Goal: Task Accomplishment & Management: Manage account settings

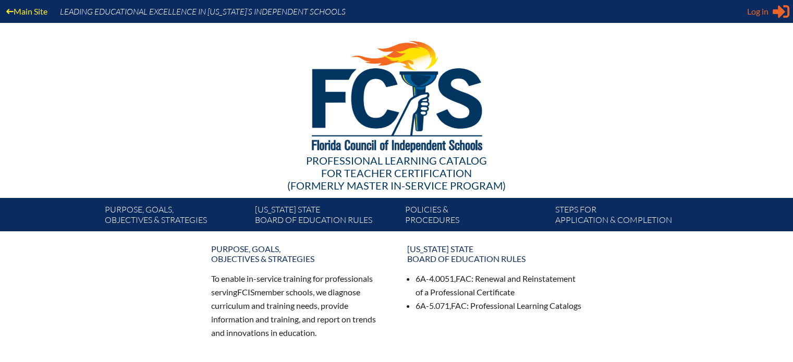
type input "[EMAIL_ADDRESS][DOMAIN_NAME]"
click at [759, 10] on span "Log in" at bounding box center [757, 11] width 21 height 13
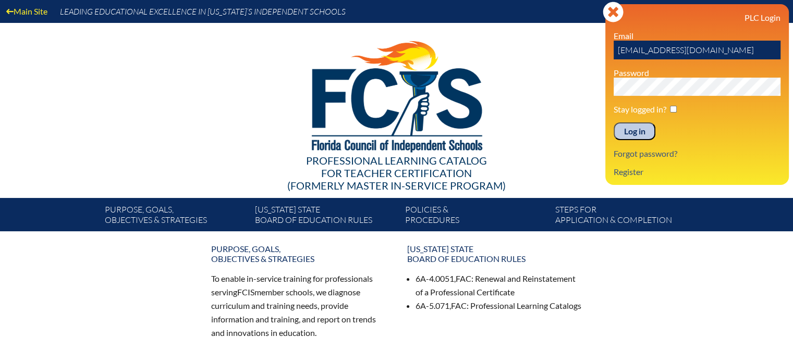
click at [629, 129] on input "Log in" at bounding box center [635, 132] width 42 height 18
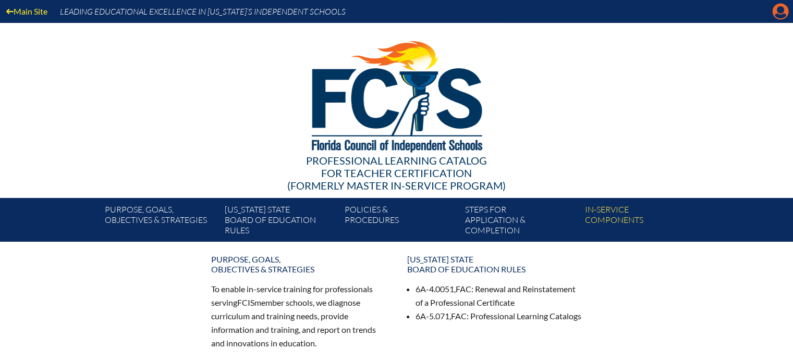
click at [779, 10] on icon "Manage account" at bounding box center [780, 11] width 17 height 17
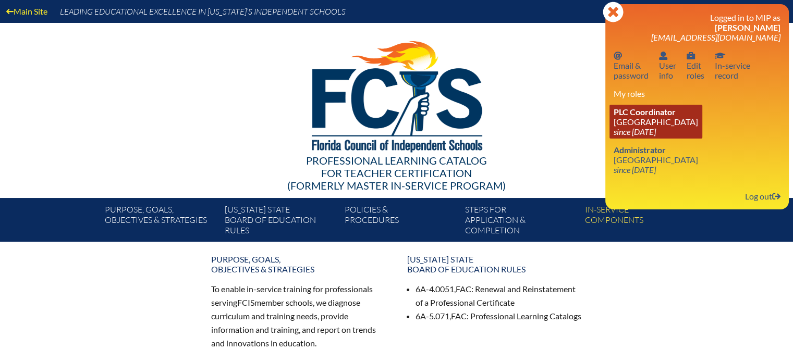
click at [638, 120] on link "PLC Coordinator Miami Country Day School since 2024 Aug 1" at bounding box center [656, 122] width 93 height 34
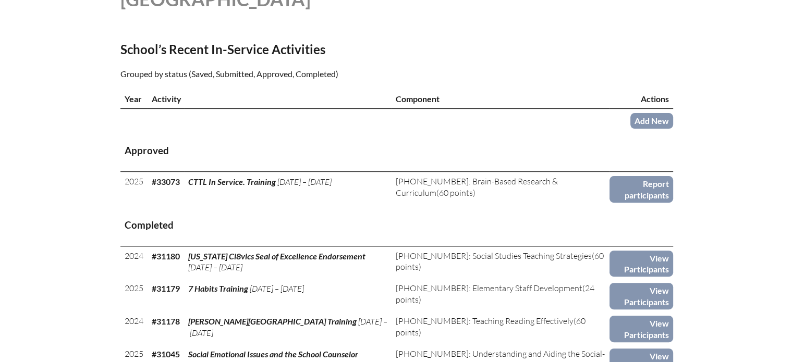
scroll to position [261, 0]
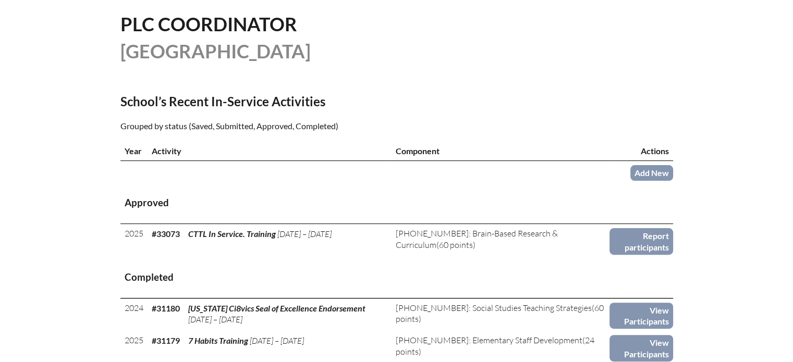
click at [438, 150] on th "Component" at bounding box center [501, 151] width 218 height 20
click at [647, 172] on link "Add New" at bounding box center [652, 172] width 43 height 15
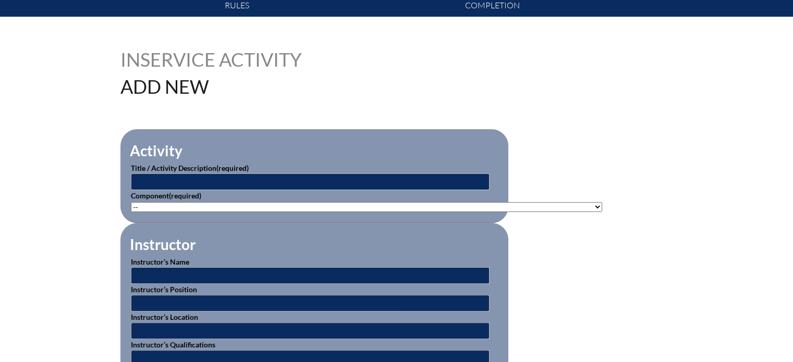
scroll to position [261, 0]
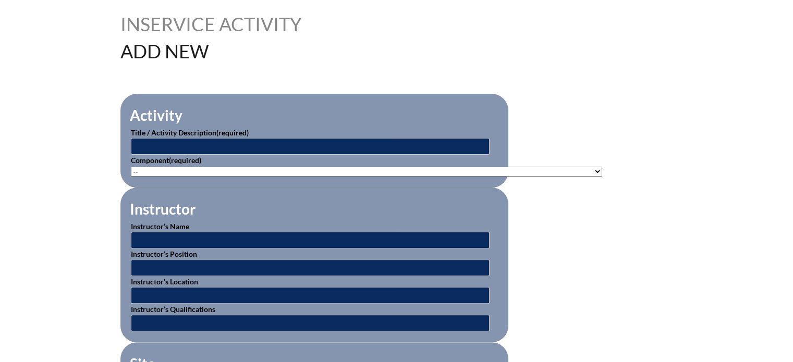
click at [565, 167] on select"]"] "-- 1-000-001: Appropriate Art Activities 1-000-002: Concept and Art Process for…" at bounding box center [366, 172] width 471 height 10
click at [131, 167] on select"]"] "-- 1-000-001: Appropriate Art Activities 1-000-002: Concept and Art Process for…" at bounding box center [366, 172] width 471 height 10
drag, startPoint x: 307, startPoint y: 167, endPoint x: 135, endPoint y: 165, distance: 172.6
click at [135, 167] on select"]"] "-- 1-000-001: Appropriate Art Activities 1-000-002: Concept and Art Process for…" at bounding box center [366, 172] width 471 height 10
select select"]"] "20376"
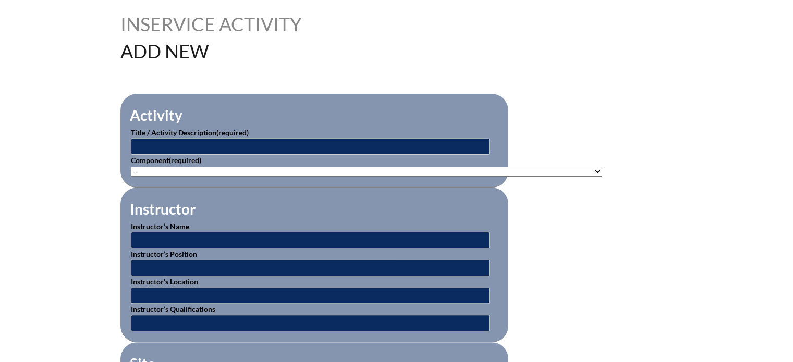
click at [131, 167] on select"]"] "-- 1-000-001: Appropriate Art Activities 1-000-002: Concept and Art Process for…" at bounding box center [366, 172] width 471 height 10
click at [565, 167] on select"]"] "-- 1-000-001: Appropriate Art Activities 1-000-002: Concept and Art Process for…" at bounding box center [366, 172] width 471 height 10
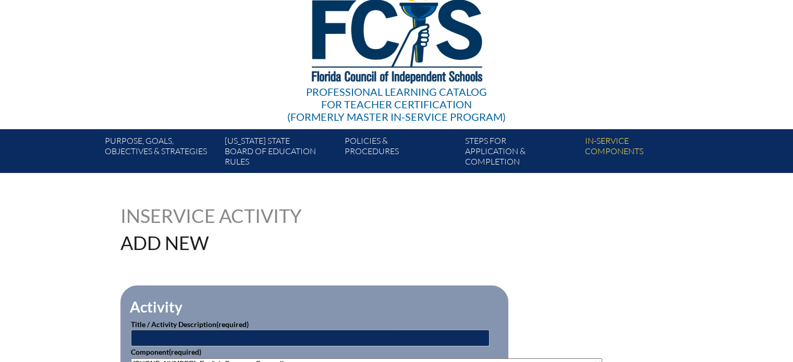
scroll to position [52, 0]
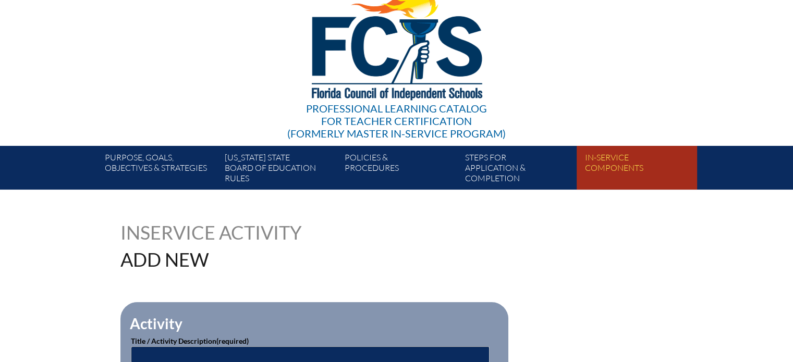
click at [622, 158] on link "In-service components" at bounding box center [641, 170] width 120 height 40
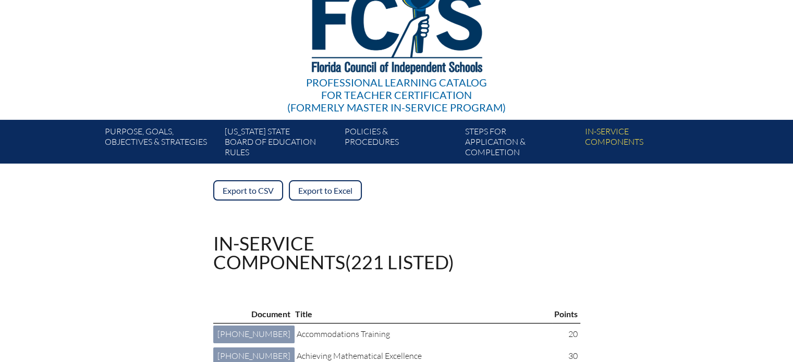
scroll to position [104, 0]
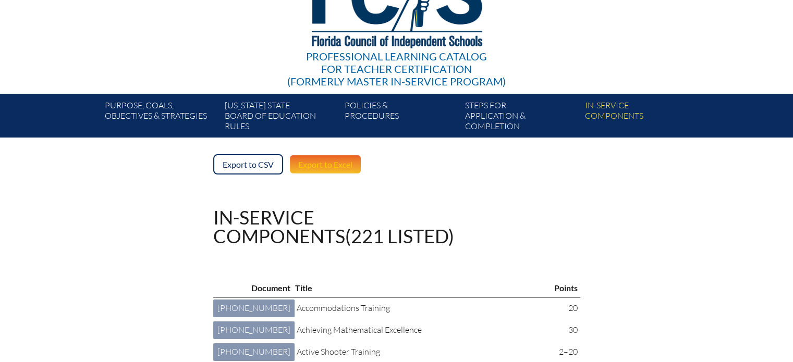
click at [323, 162] on link "Export to Excel" at bounding box center [325, 164] width 73 height 20
